Goal: Information Seeking & Learning: Learn about a topic

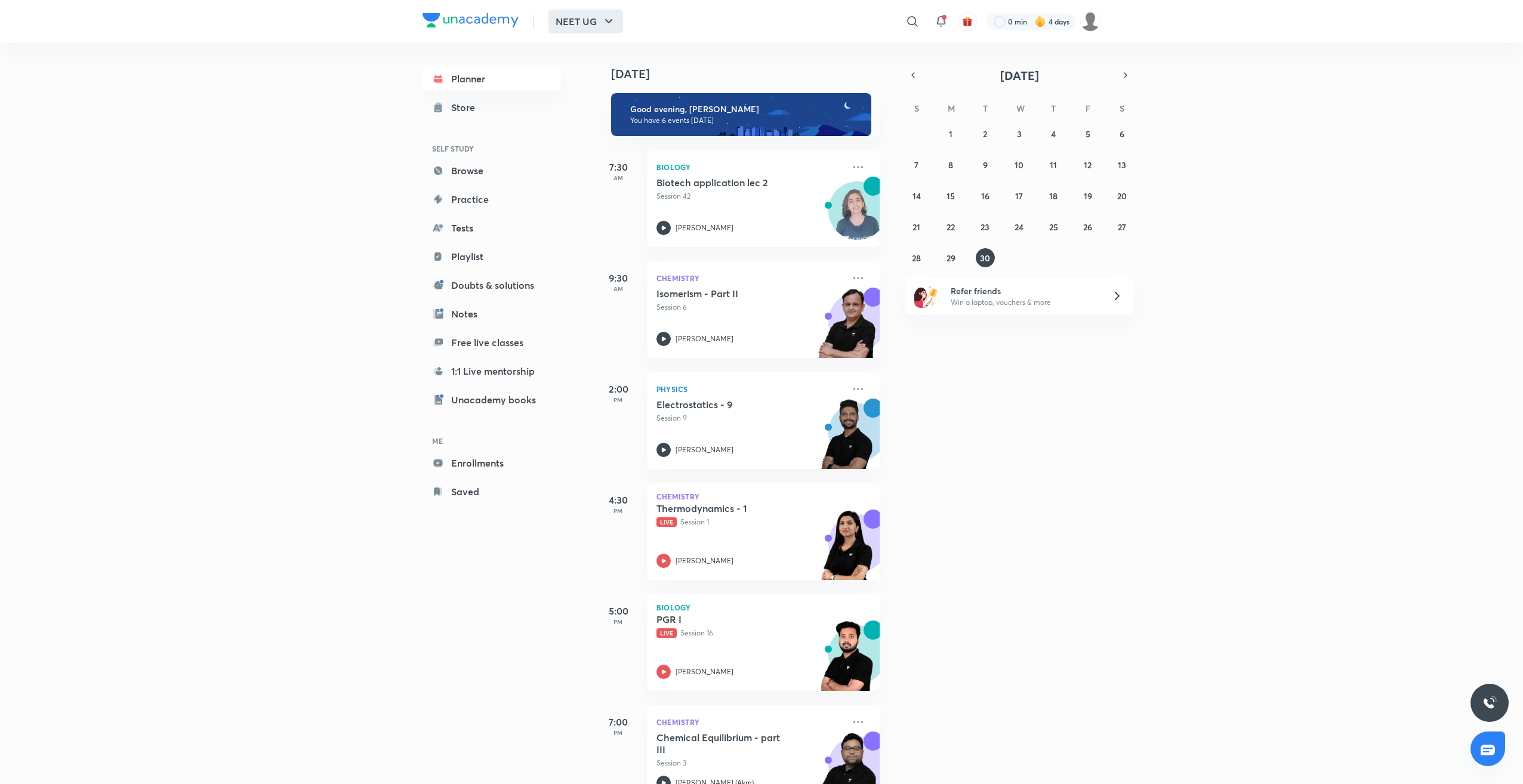
click at [581, 24] on button "NEET UG" at bounding box center [585, 21] width 75 height 24
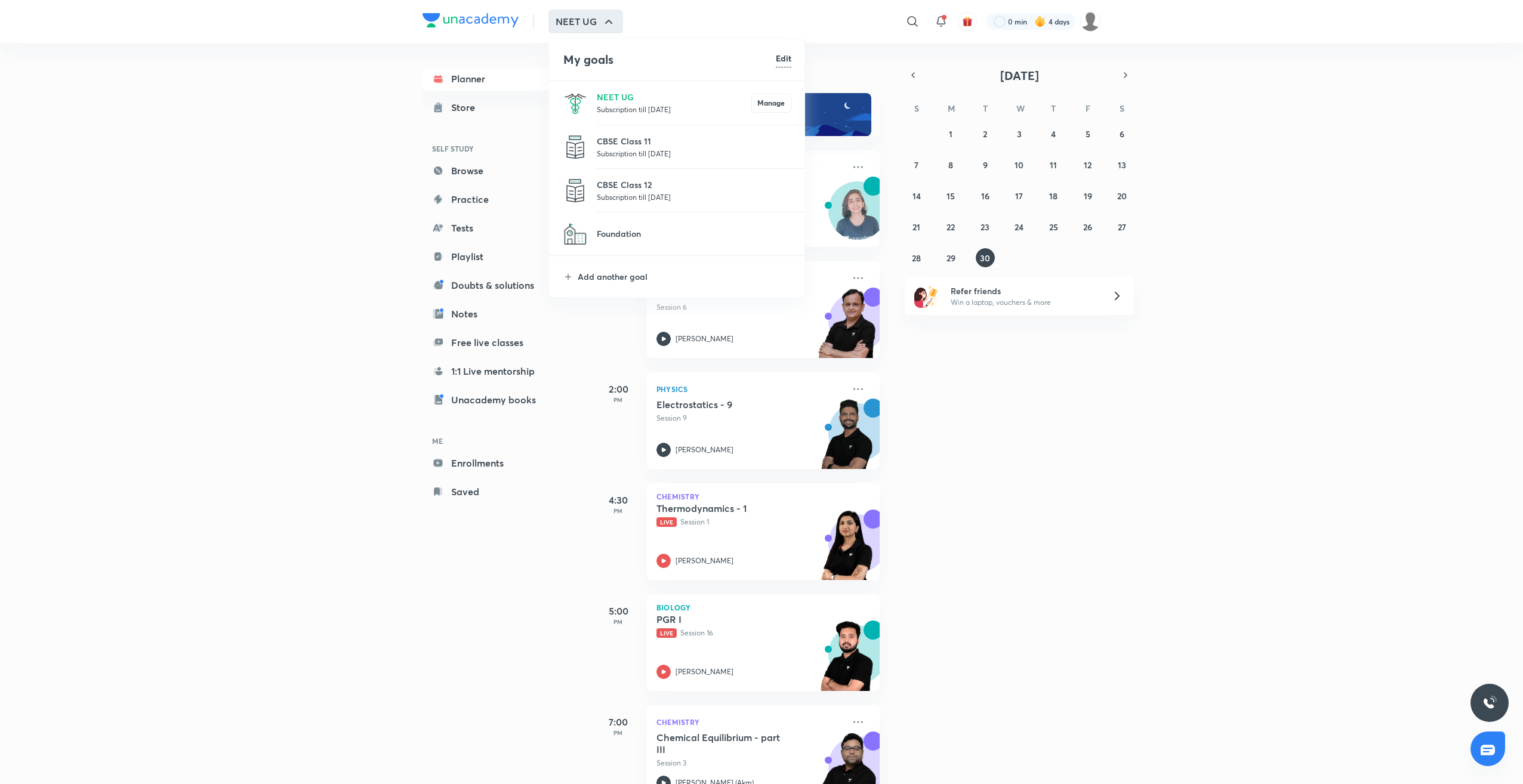
click at [612, 105] on p "Subscription till 12 Jun 2026" at bounding box center [674, 109] width 155 height 12
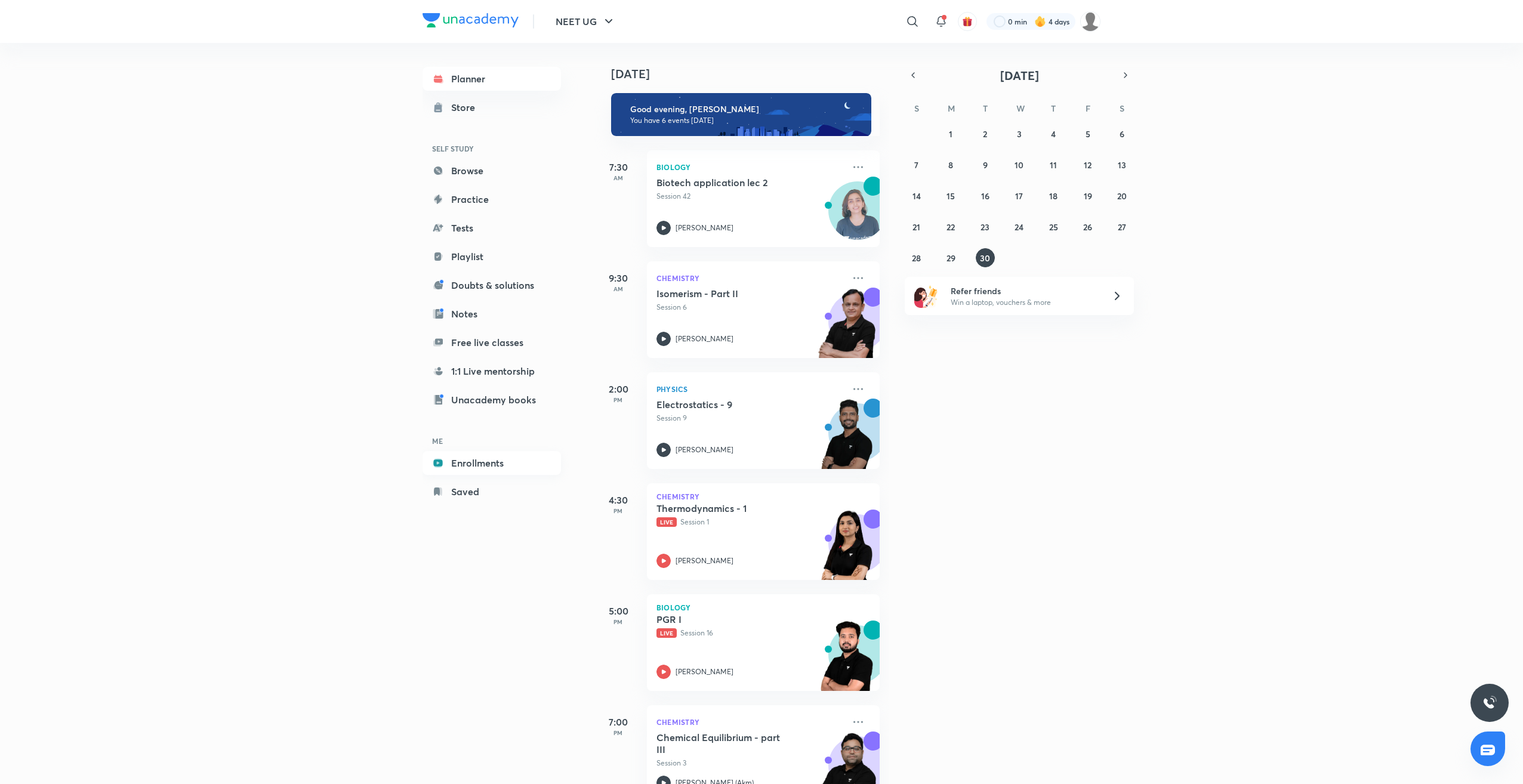
click at [492, 460] on link "Enrollments" at bounding box center [492, 463] width 138 height 24
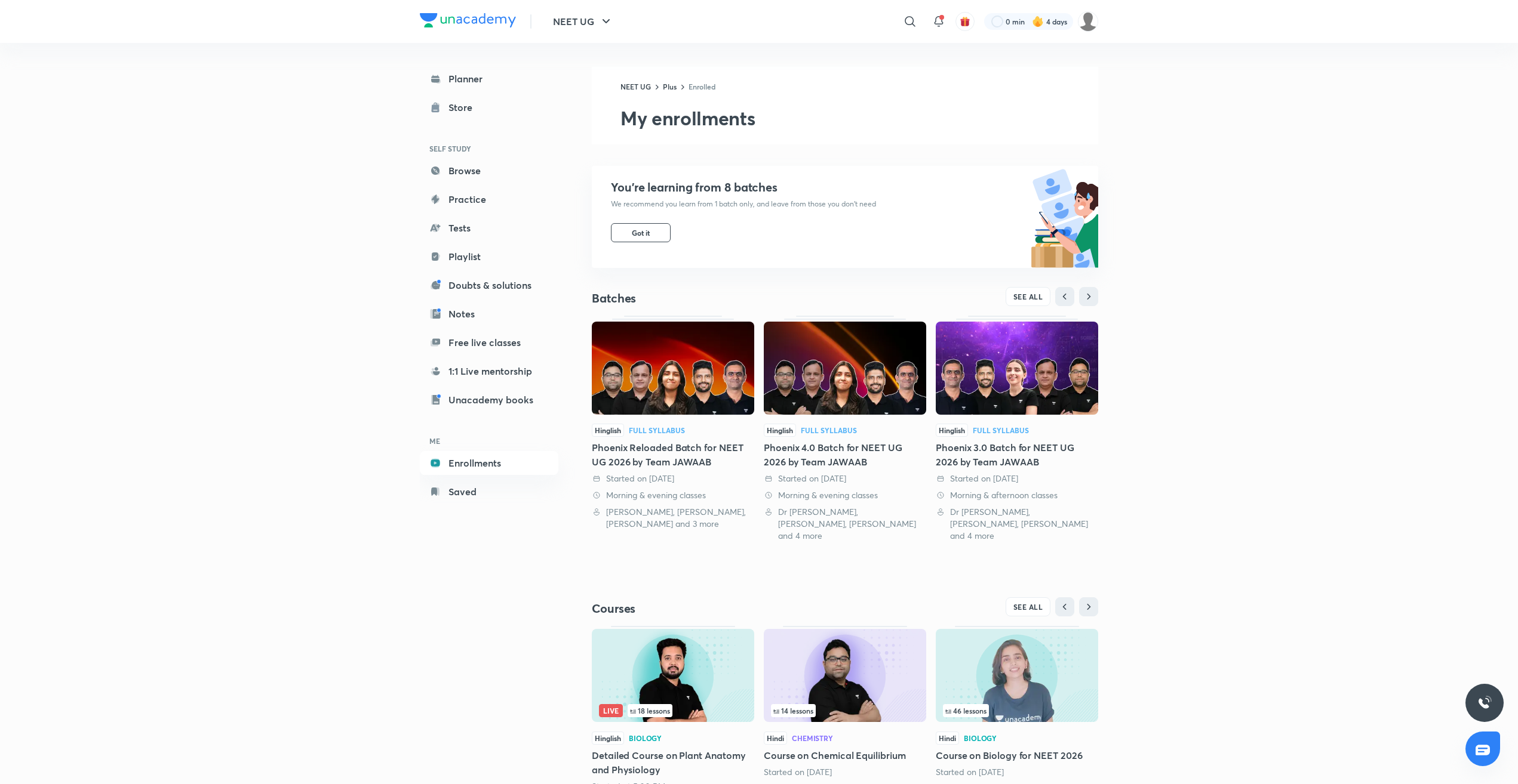
click at [848, 377] on img at bounding box center [845, 368] width 162 height 93
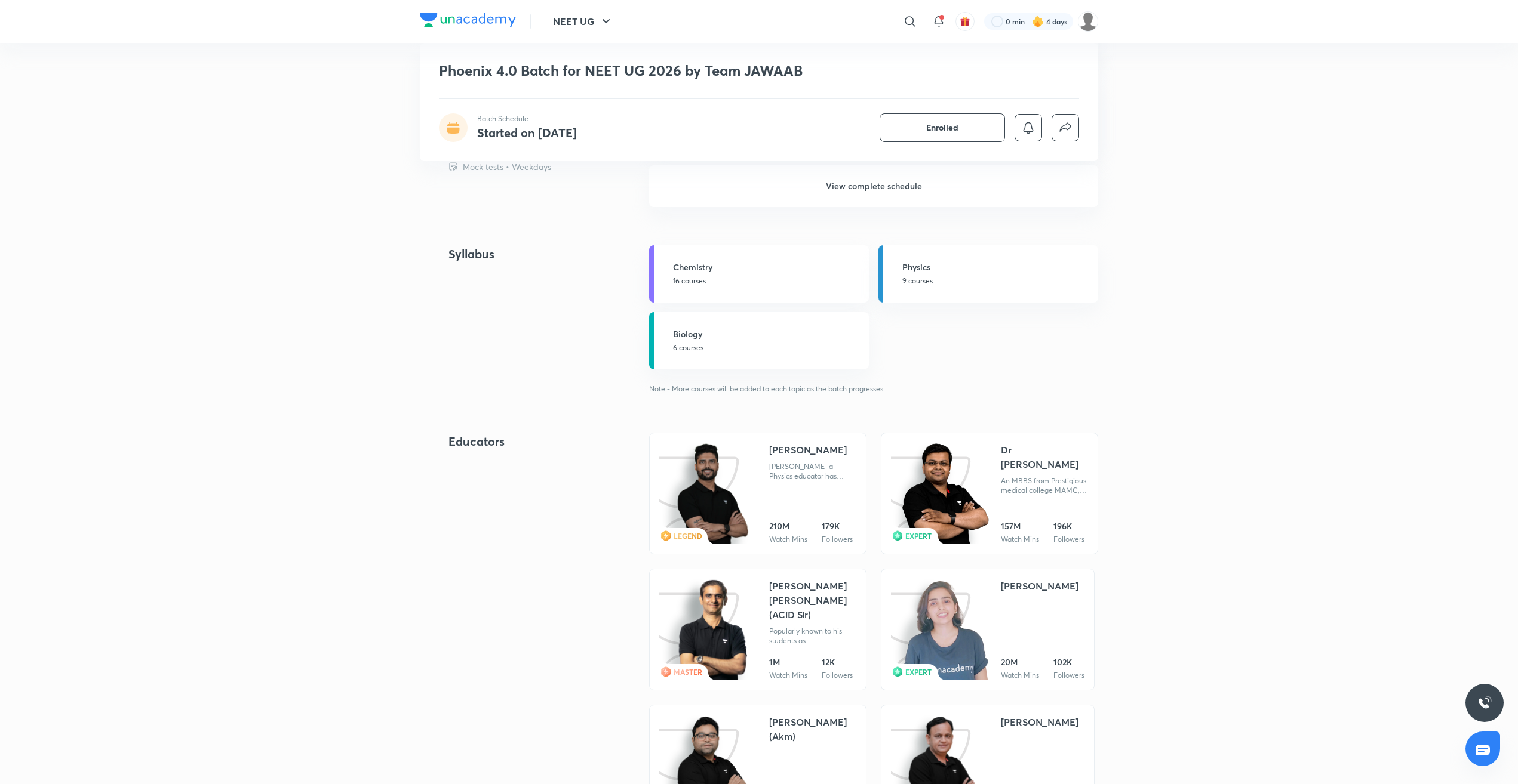
scroll to position [1289, 0]
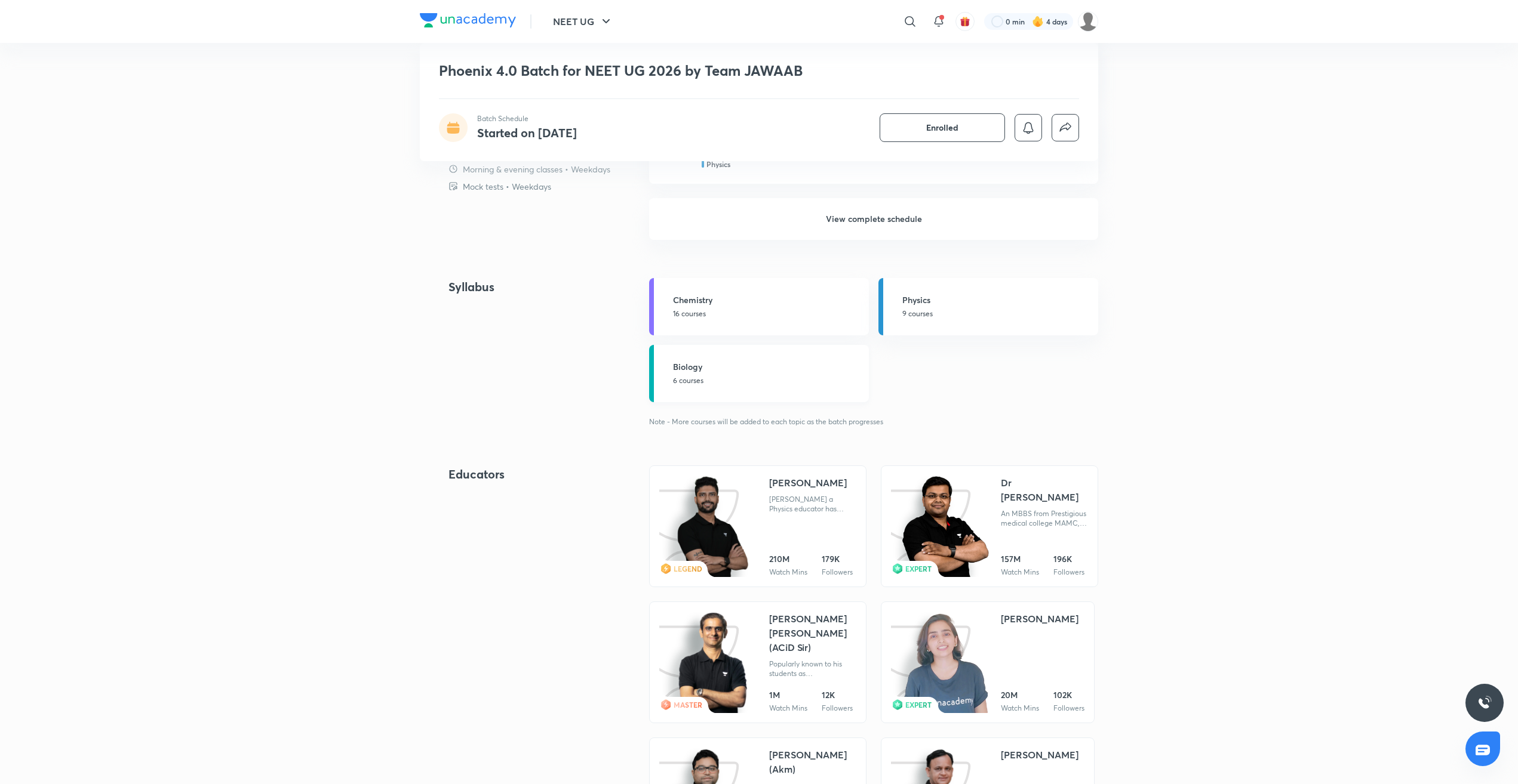
click at [801, 369] on h5 "Biology" at bounding box center [767, 367] width 188 height 12
click at [770, 363] on h5 "Biology" at bounding box center [767, 367] width 188 height 12
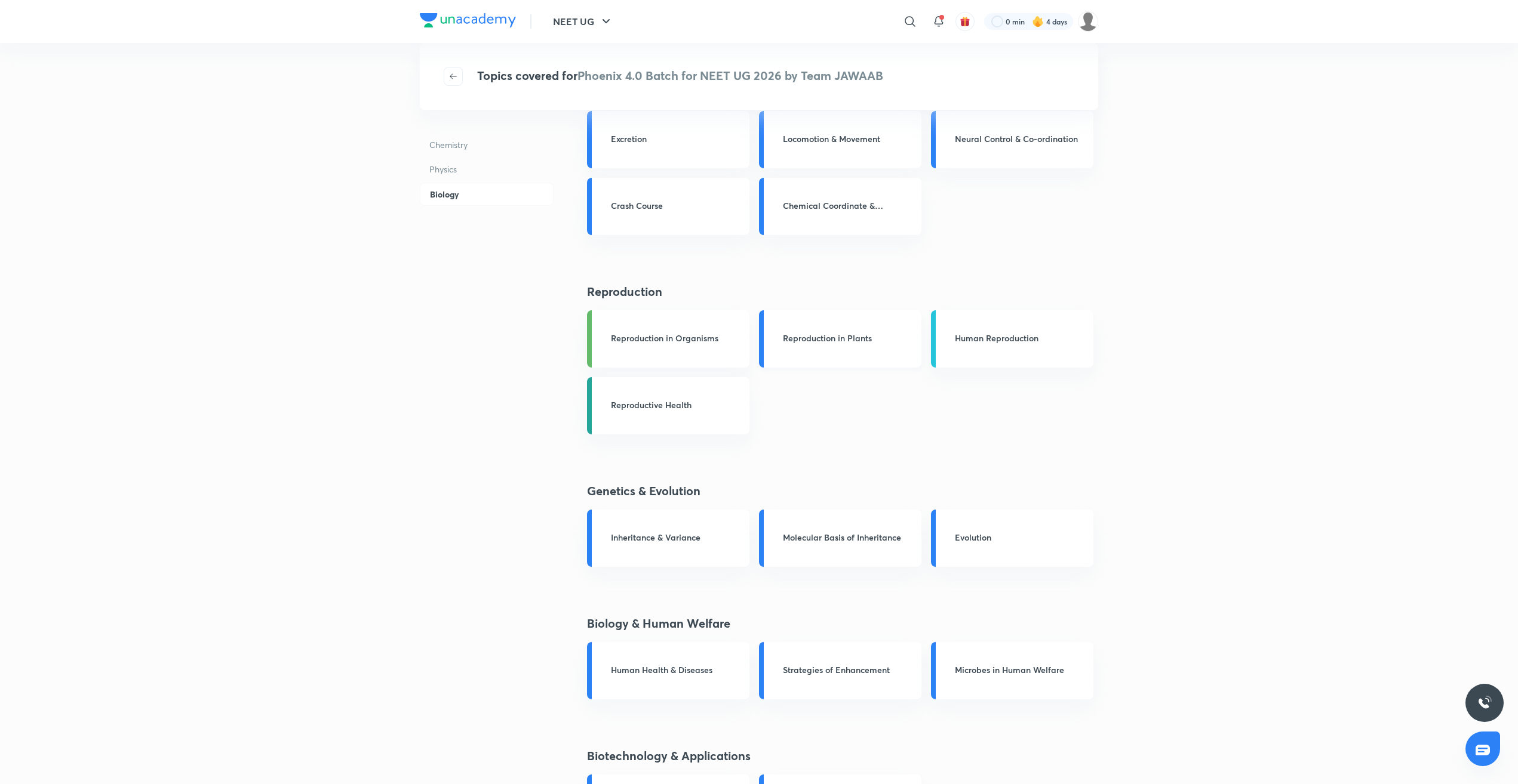
scroll to position [776, 0]
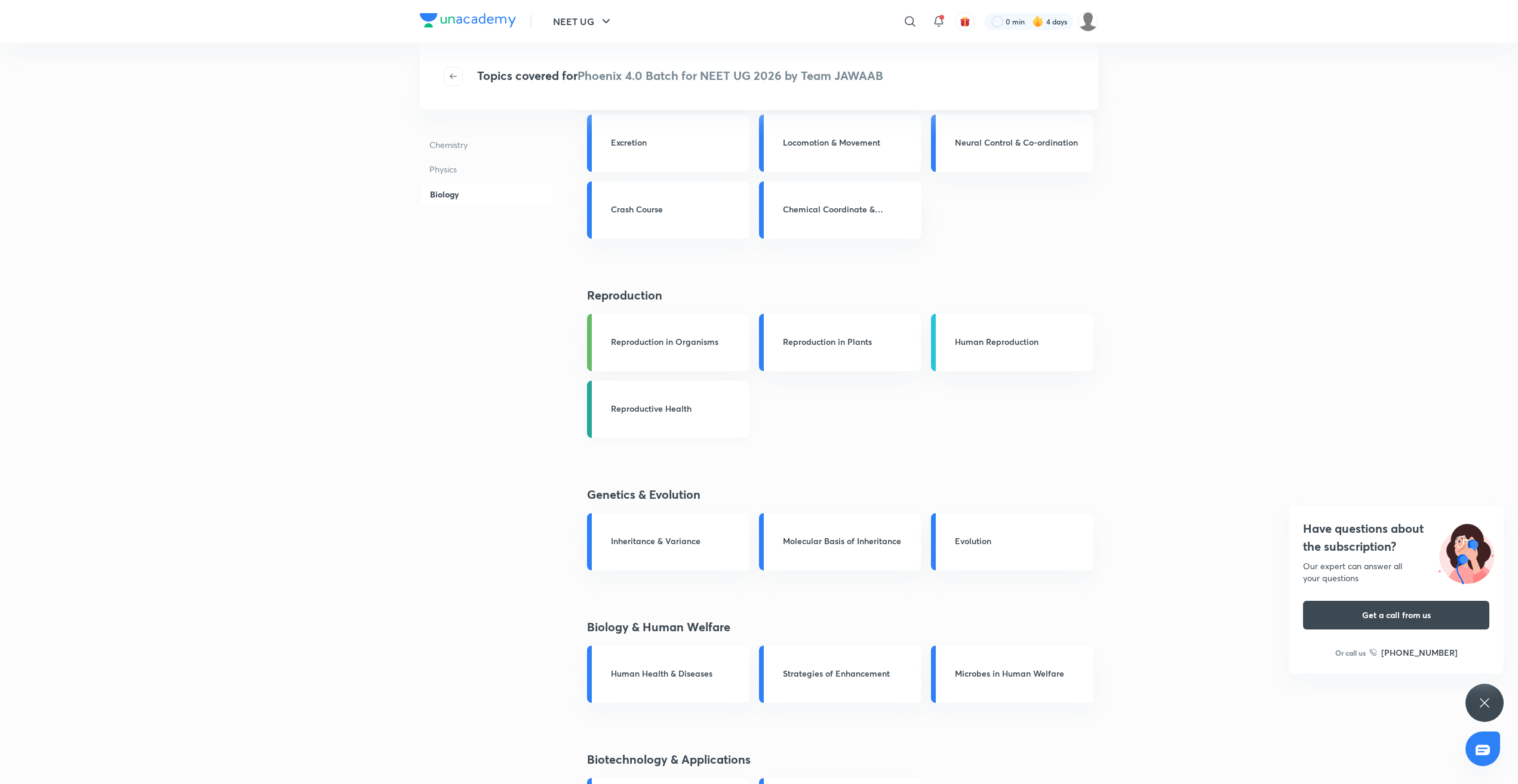
click at [702, 416] on div "Reproductive Health" at bounding box center [677, 409] width 132 height 15
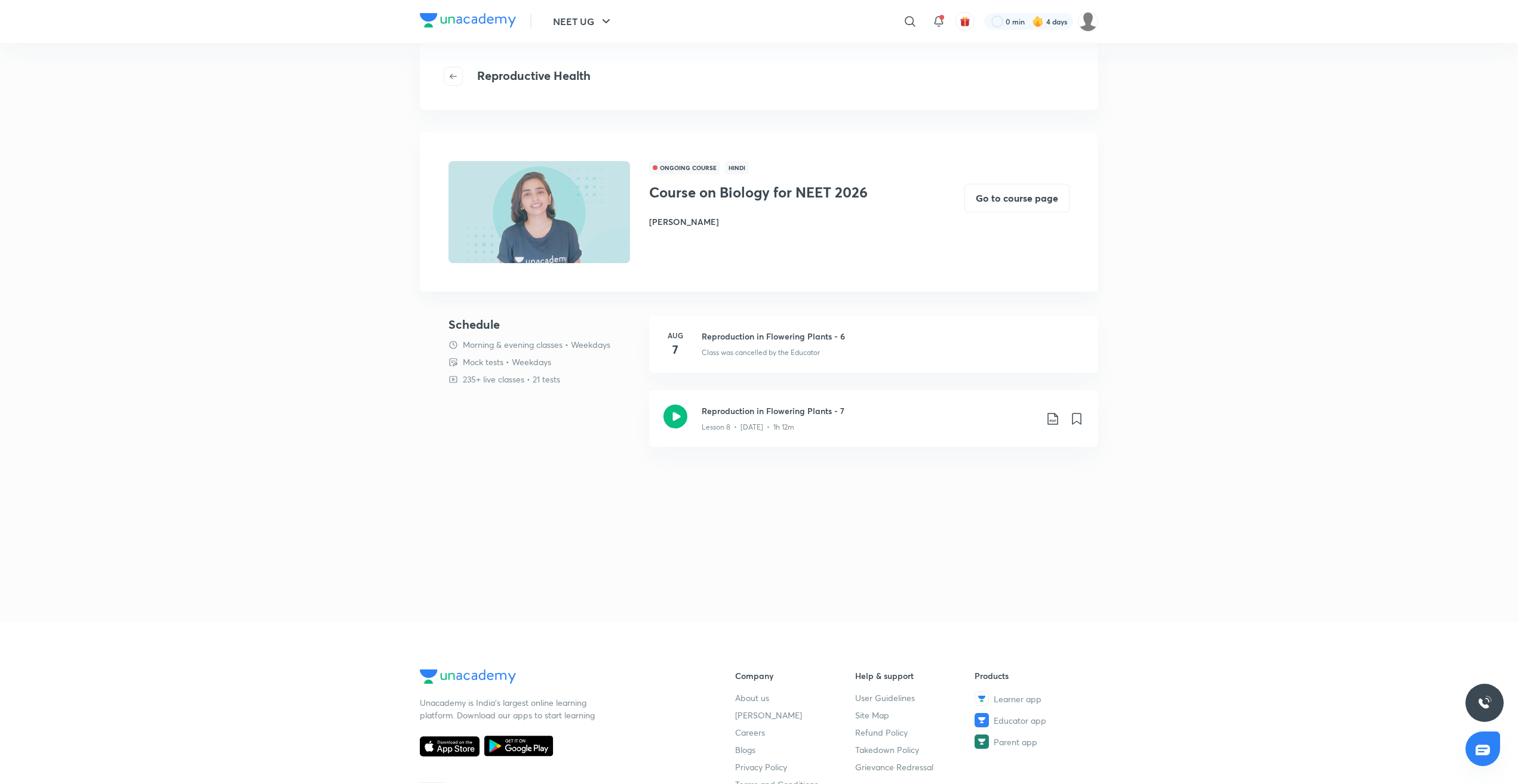
click at [702, 415] on h3 "Reproduction in Flowering Plants - 7" at bounding box center [869, 410] width 335 height 12
